Goal: Browse casually

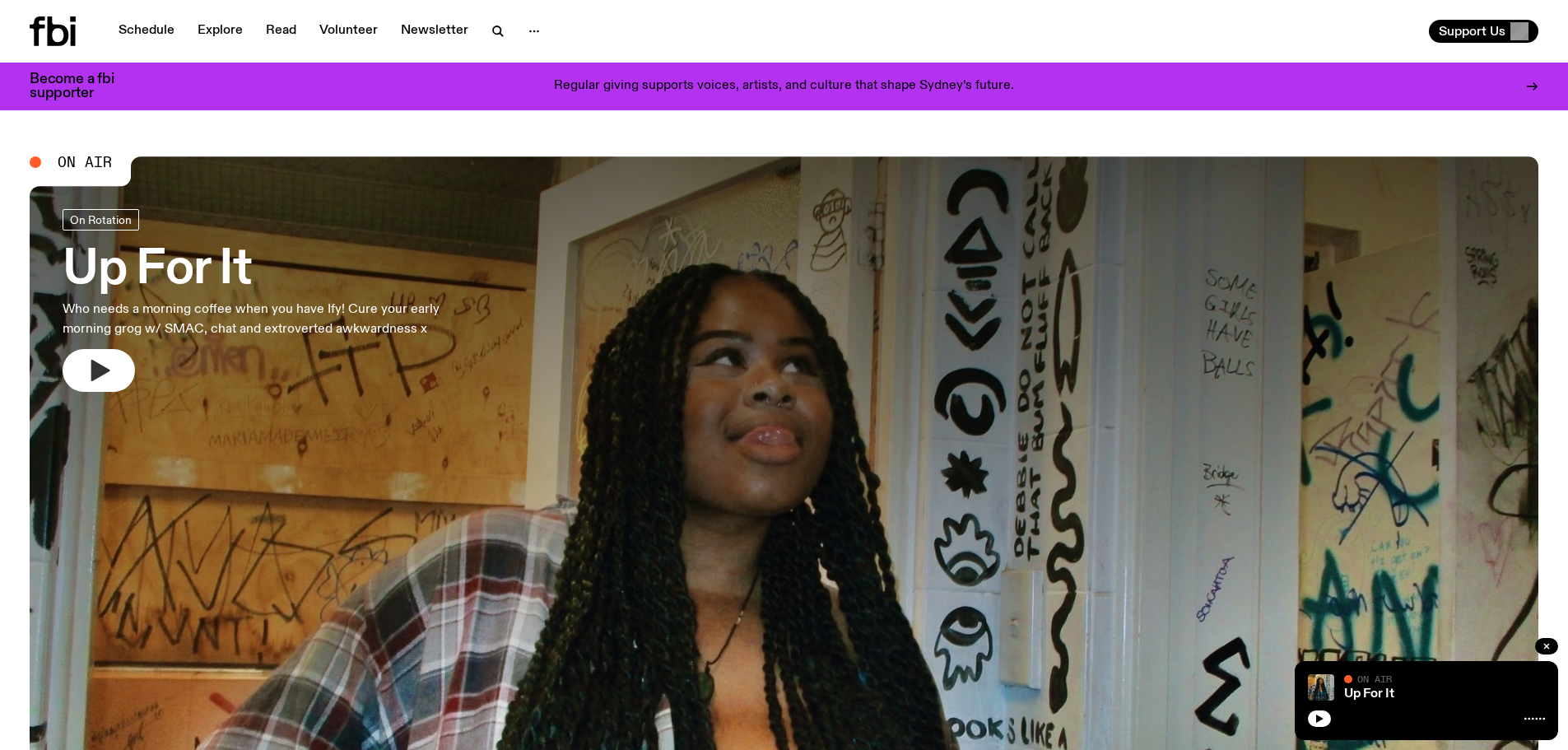
click at [98, 362] on icon "button" at bounding box center [98, 370] width 27 height 27
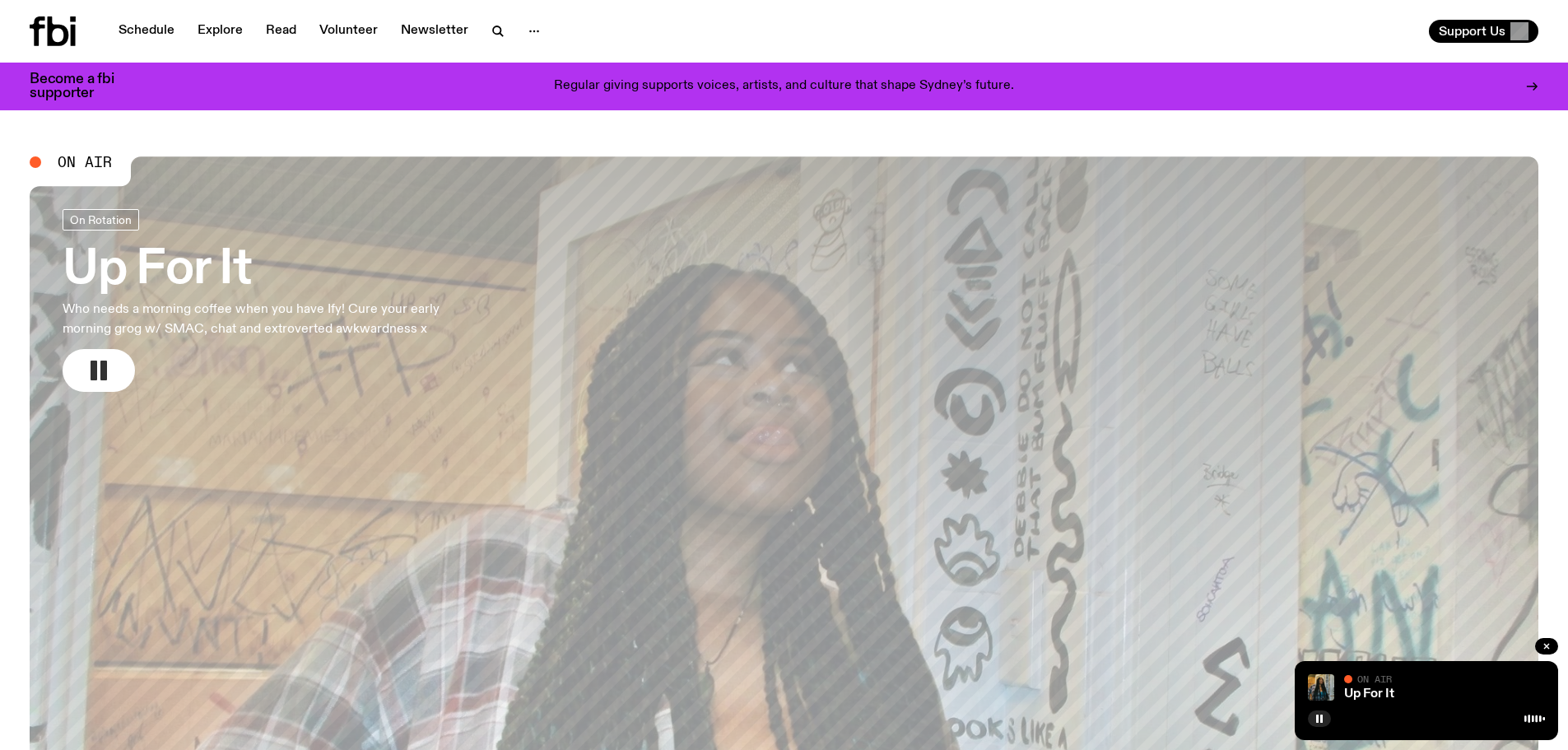
click at [98, 366] on icon "button" at bounding box center [98, 370] width 27 height 27
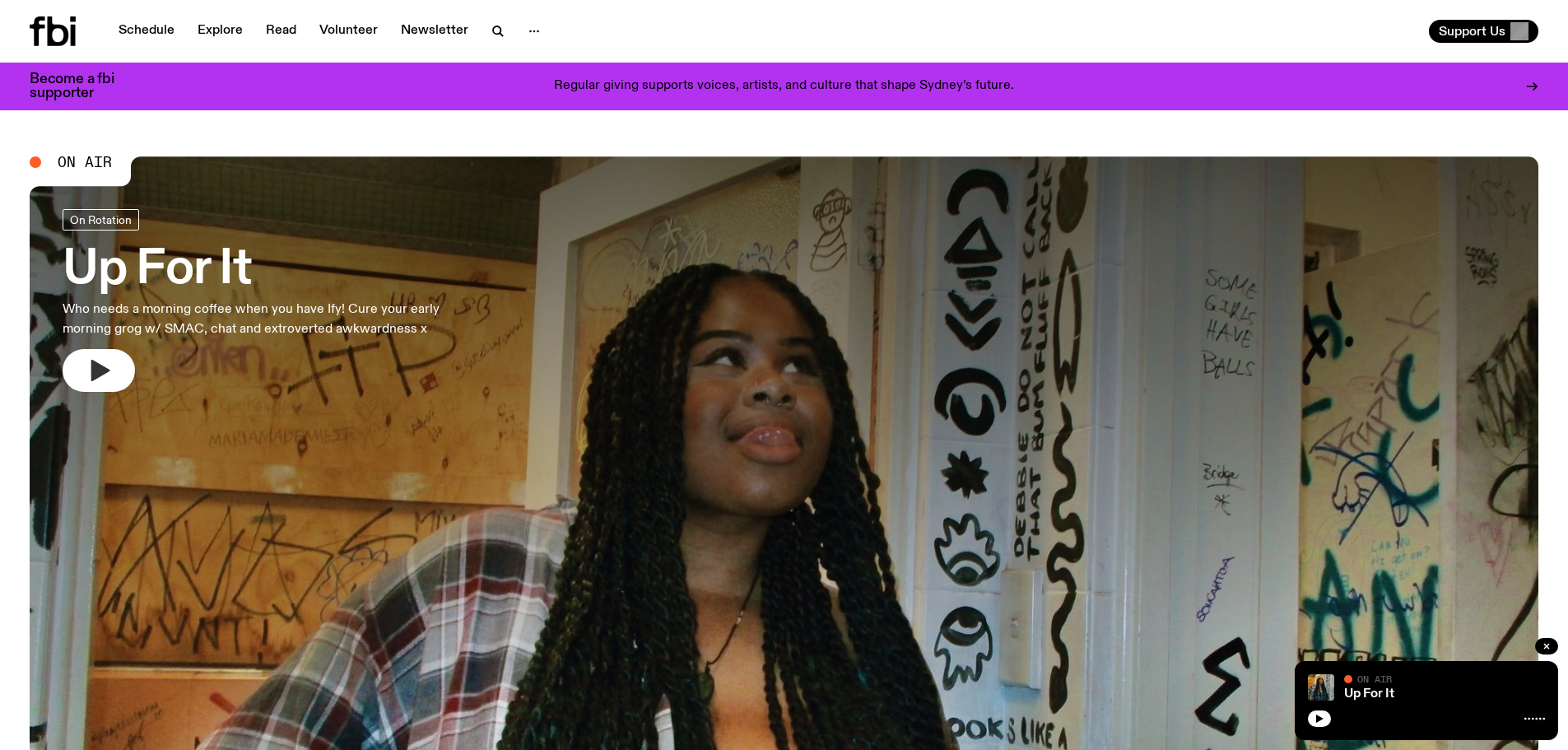
click at [104, 367] on icon "button" at bounding box center [98, 370] width 27 height 27
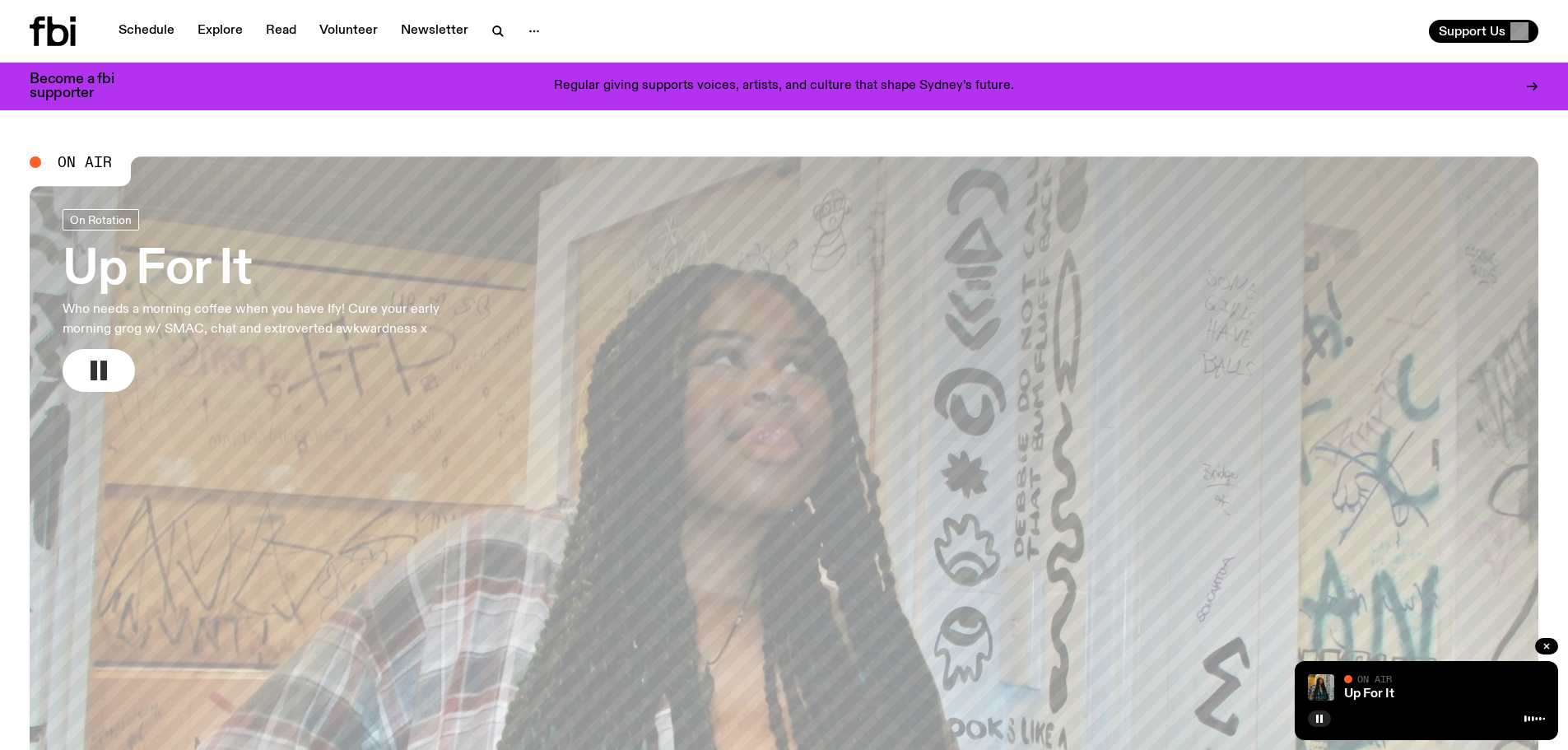
click at [96, 364] on rect "button" at bounding box center [94, 370] width 7 height 20
